Goal: Task Accomplishment & Management: Use online tool/utility

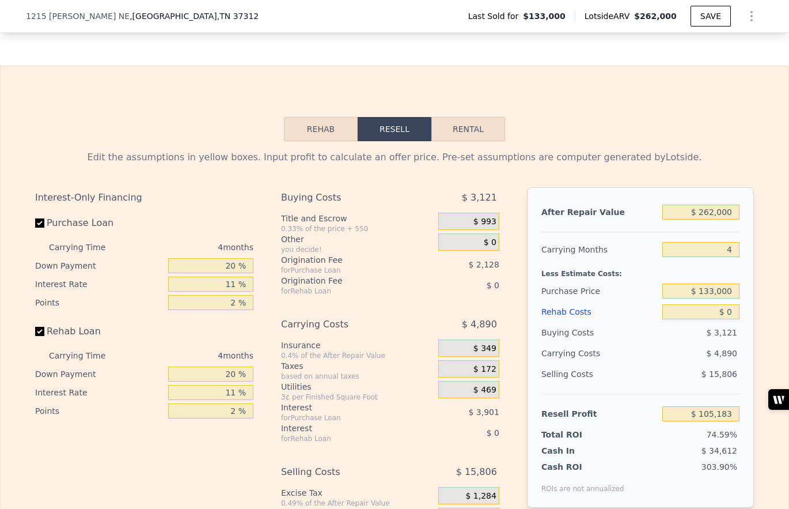
scroll to position [1650, 0]
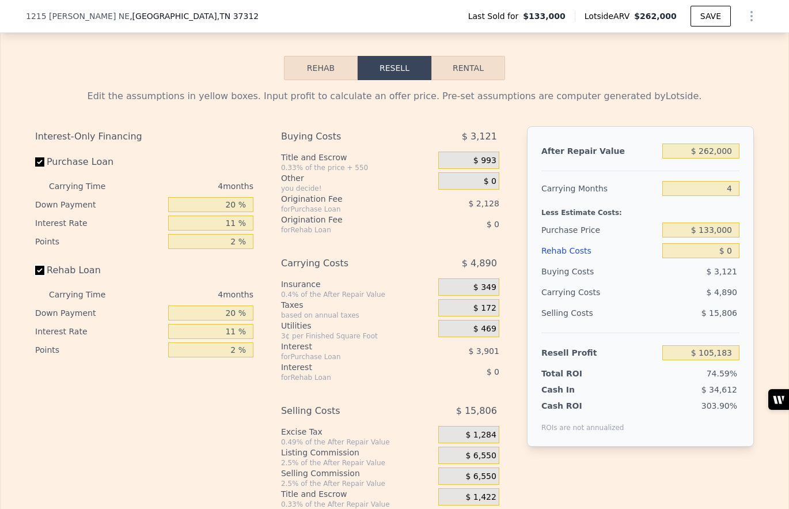
click at [41, 272] on input "Rehab Loan" at bounding box center [39, 270] width 9 height 9
checkbox input "false"
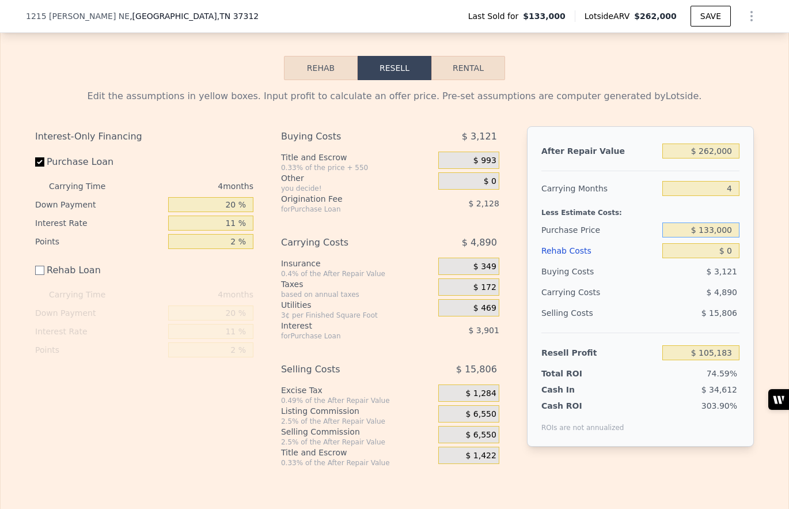
click at [709, 230] on input "$ 133,000" at bounding box center [701, 229] width 77 height 15
click at [710, 229] on input "$ 133,000" at bounding box center [701, 229] width 77 height 15
type input "$ 73,000"
type input "$ 168,103"
click at [708, 151] on input "$ 262,000" at bounding box center [701, 150] width 77 height 15
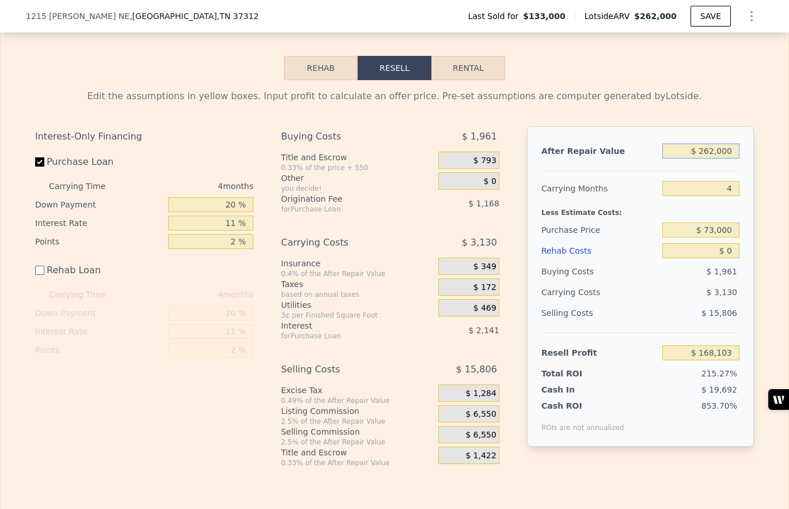
click at [708, 151] on input "$ 262,000" at bounding box center [701, 150] width 77 height 15
type input "$ 3"
type input "-$ 78,289"
type input "$ 31"
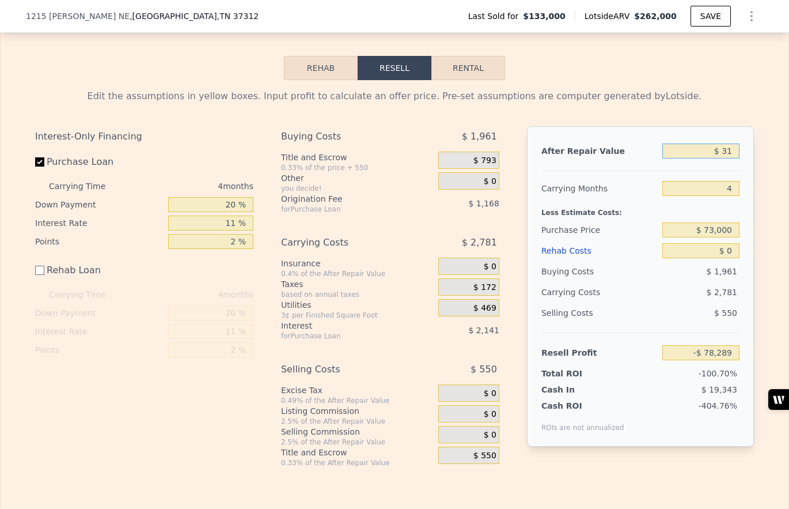
type input "-$ 78,263"
type input "$ 315"
type input "-$ 77,996"
type input "$ 3,150"
type input "-$ 75,329"
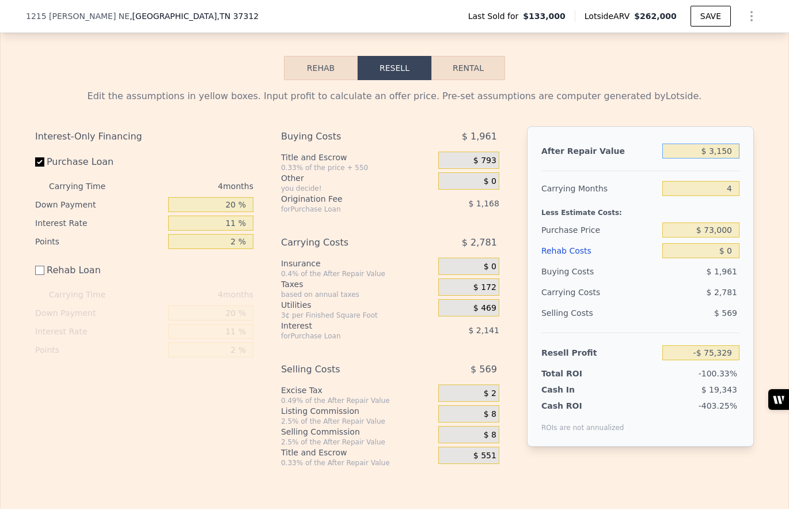
type input "$ 31,500"
type input "-$ 48,669"
type input "$ 315,000"
type input "$ 217,945"
click at [713, 151] on input "$ 315,000" at bounding box center [701, 150] width 77 height 15
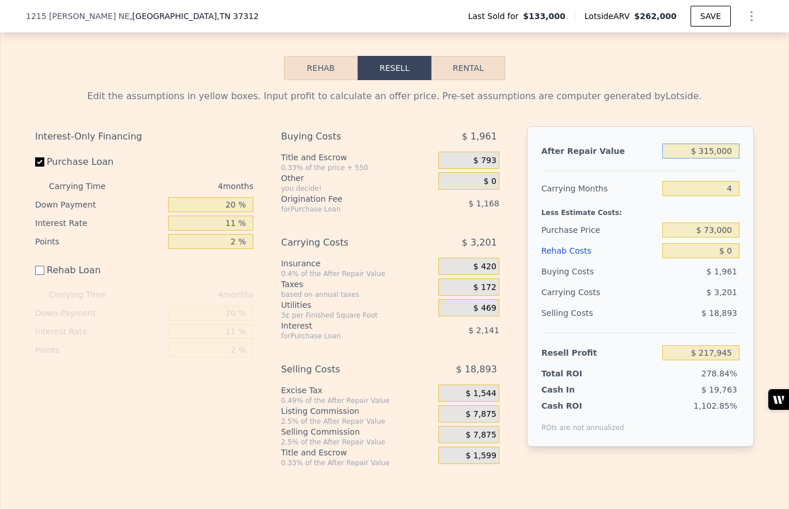
type input "$ 31,000"
type input "-$ 49,138"
type input "$ 3,000"
type input "-$ 75,471"
type input "$ 320,000"
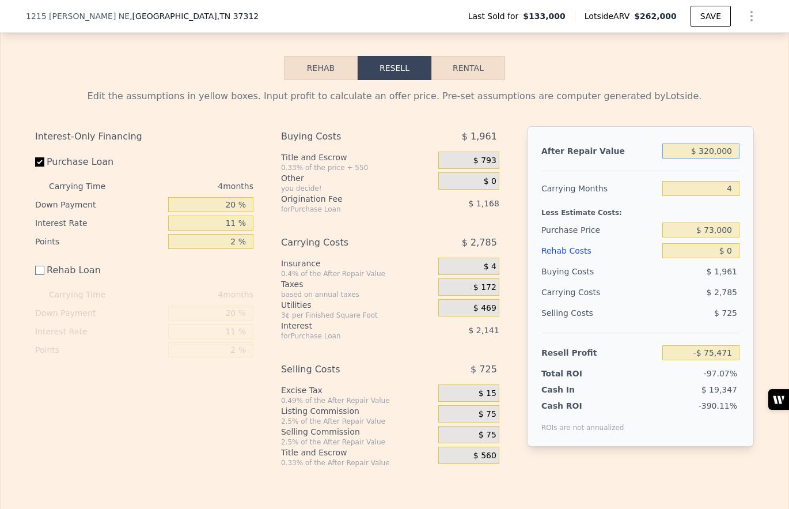
type input "$ 222,647"
type input "$ 320,000"
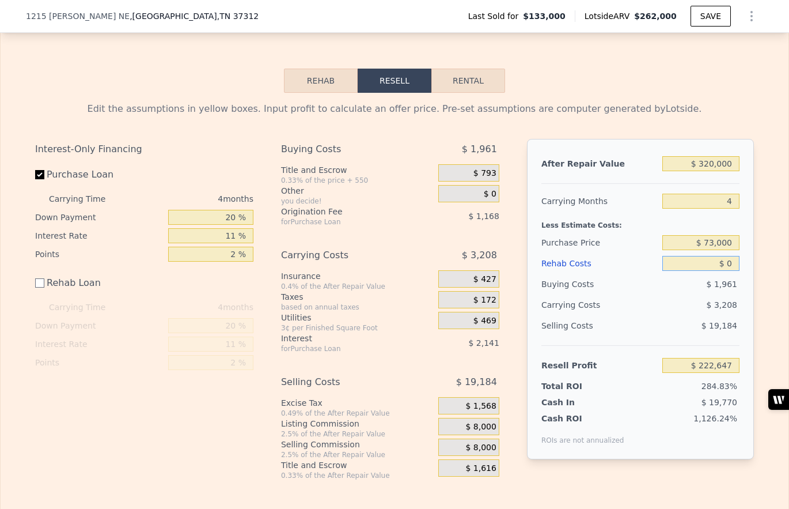
scroll to position [1636, 0]
drag, startPoint x: 729, startPoint y: 252, endPoint x: 733, endPoint y: 267, distance: 16.2
click at [733, 267] on input "$ 0" at bounding box center [701, 264] width 77 height 15
type input "$ 1"
type input "$ 222,646"
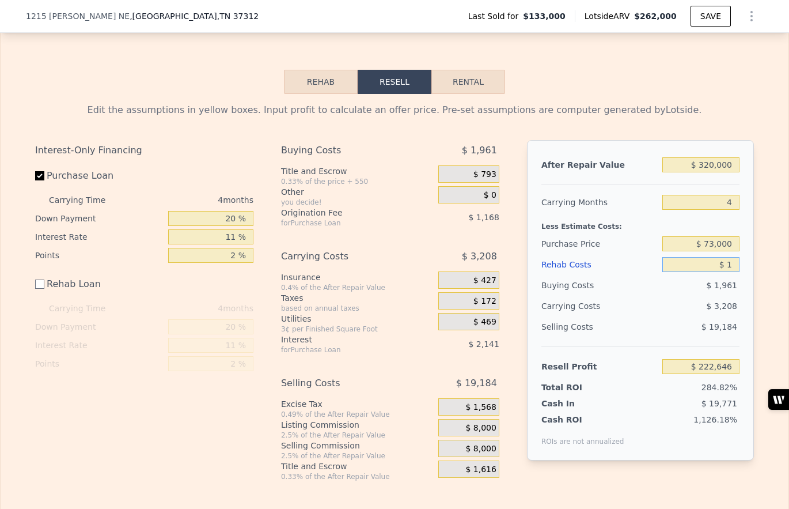
type input "$ 19"
type input "$ 222,628"
type input "$ 190"
type input "$ 222,457"
type input "$ 1,900"
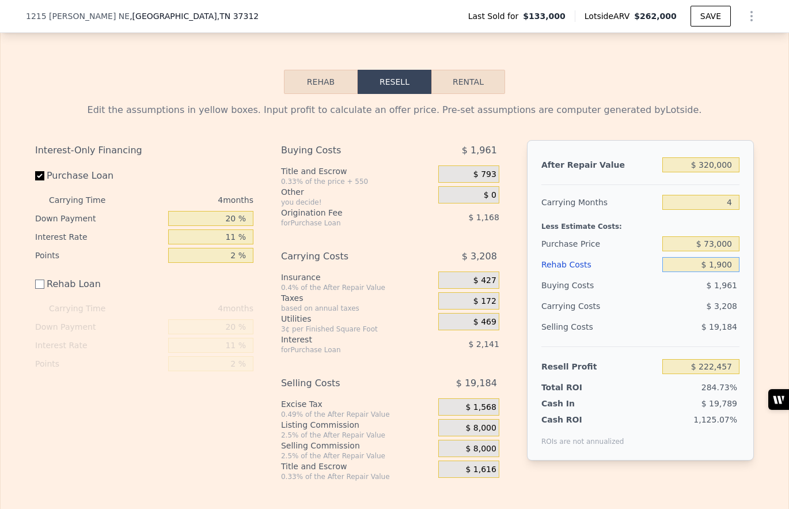
type input "$ 220,747"
type input "$ 19,000"
type input "$ 203,647"
type input "$ 190,000"
type input "$ 32,647"
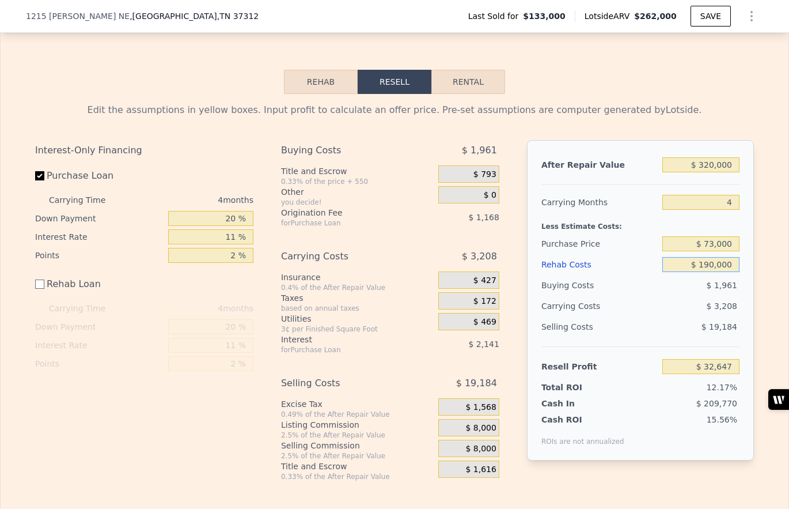
type input "$ 190,000"
drag, startPoint x: 732, startPoint y: 203, endPoint x: 726, endPoint y: 203, distance: 6.4
click at [726, 203] on input "4" at bounding box center [701, 202] width 77 height 15
type input "9"
type input "$ 28,639"
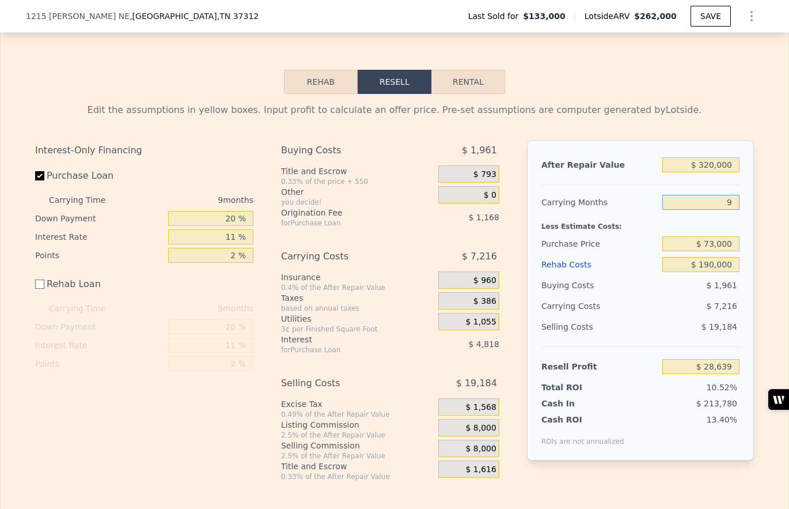
type input "9"
click at [41, 175] on input "Purchase Loan" at bounding box center [39, 175] width 9 height 9
checkbox input "false"
type input "$ 34,622"
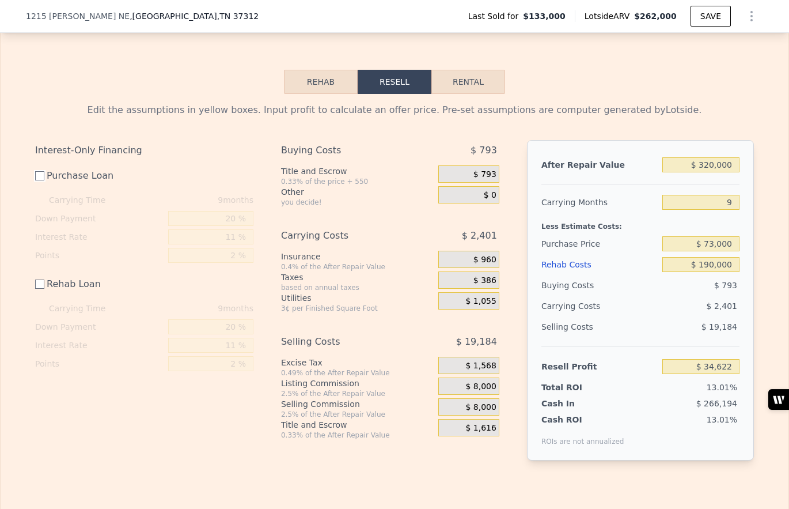
click at [41, 175] on input "Purchase Loan" at bounding box center [39, 175] width 9 height 9
checkbox input "true"
type input "$ 28,639"
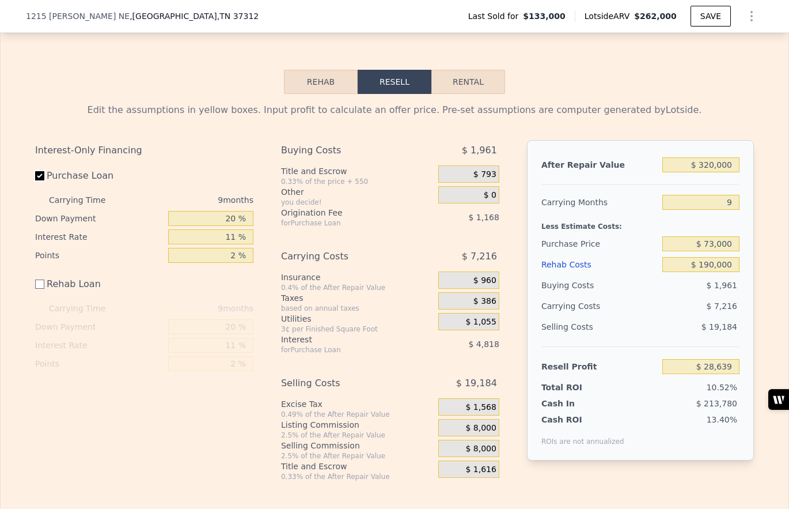
click at [41, 175] on input "Purchase Loan" at bounding box center [39, 175] width 9 height 9
checkbox input "false"
type input "$ 34,622"
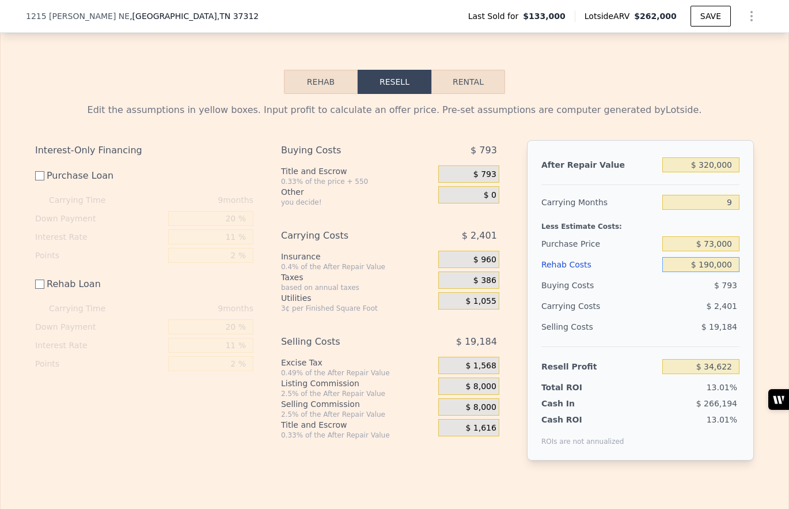
click at [713, 266] on input "$ 190,000" at bounding box center [701, 264] width 77 height 15
drag, startPoint x: 714, startPoint y: 266, endPoint x: 708, endPoint y: 267, distance: 5.9
click at [708, 267] on input "$ 190,000" at bounding box center [701, 264] width 77 height 15
type input "$ 19,000"
type input "$ 205,622"
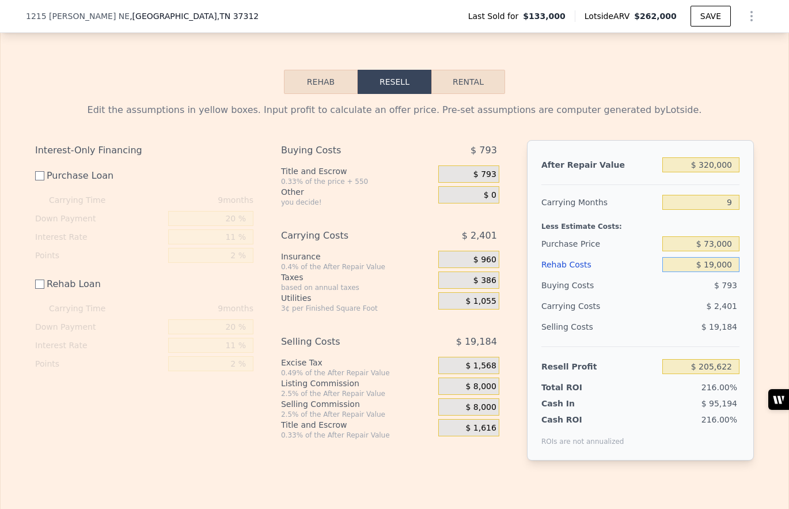
type input "$ 1,000"
type input "$ 223,622"
type input "$ 18,000"
type input "$ 206,622"
type input "$ 180,000"
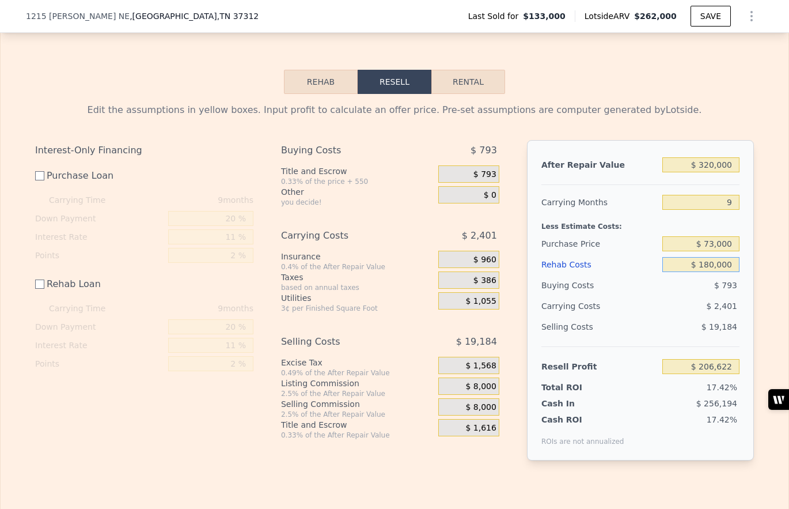
type input "$ 44,622"
